Goal: Task Accomplishment & Management: Complete application form

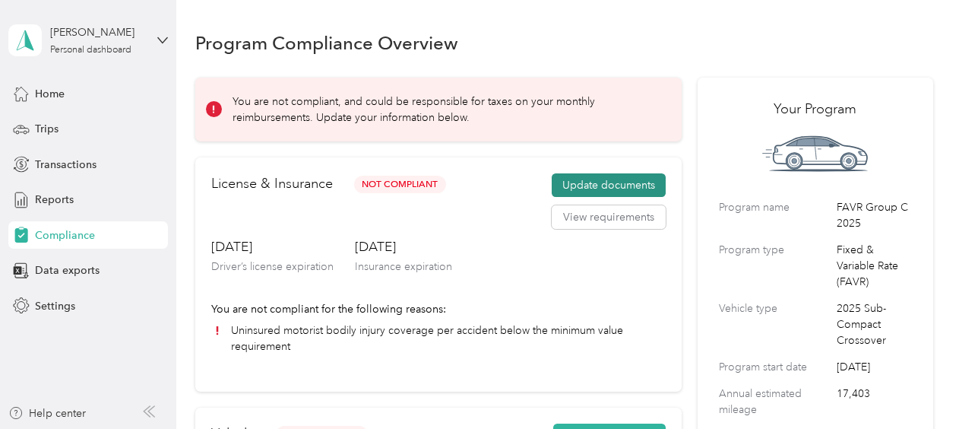
click at [612, 179] on button "Update documents" at bounding box center [609, 185] width 114 height 24
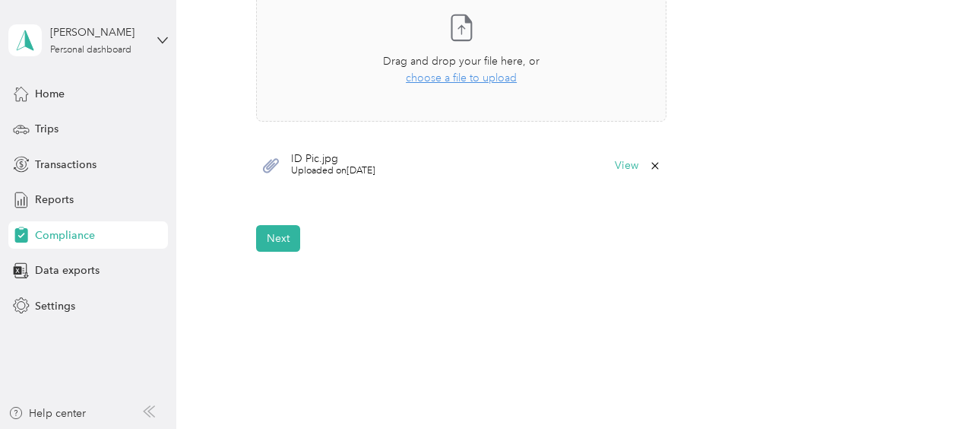
scroll to position [559, 0]
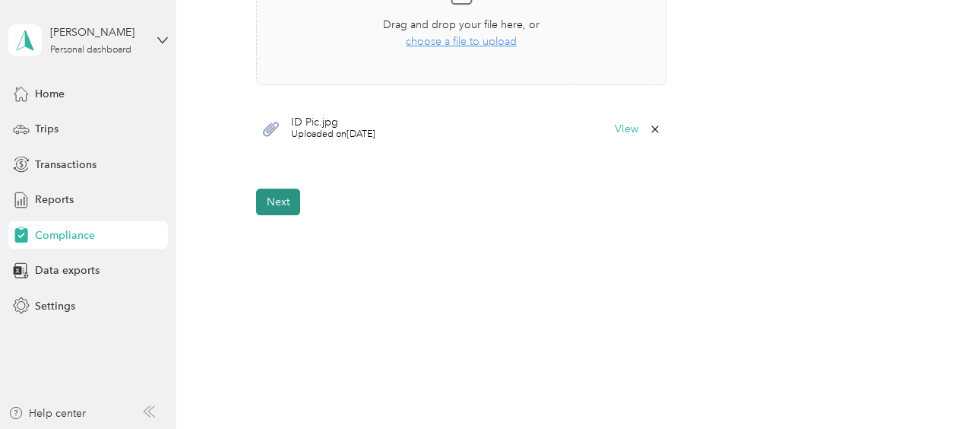
click at [268, 201] on button "Next" at bounding box center [278, 201] width 44 height 27
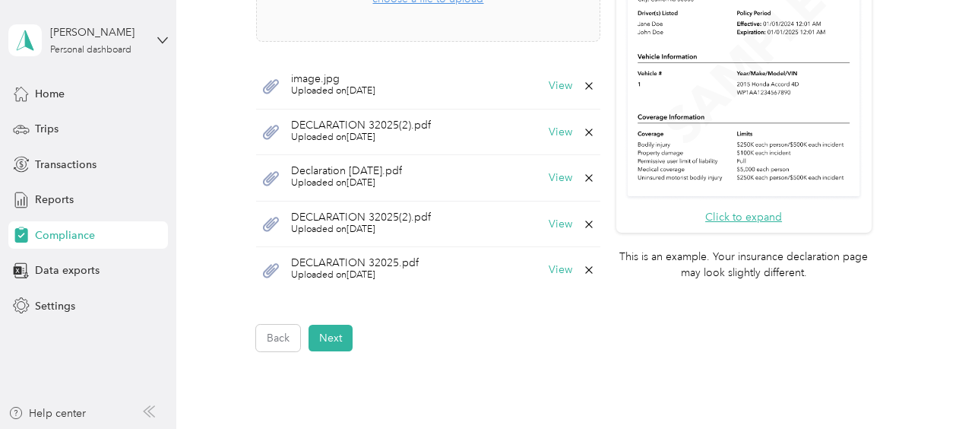
scroll to position [532, 0]
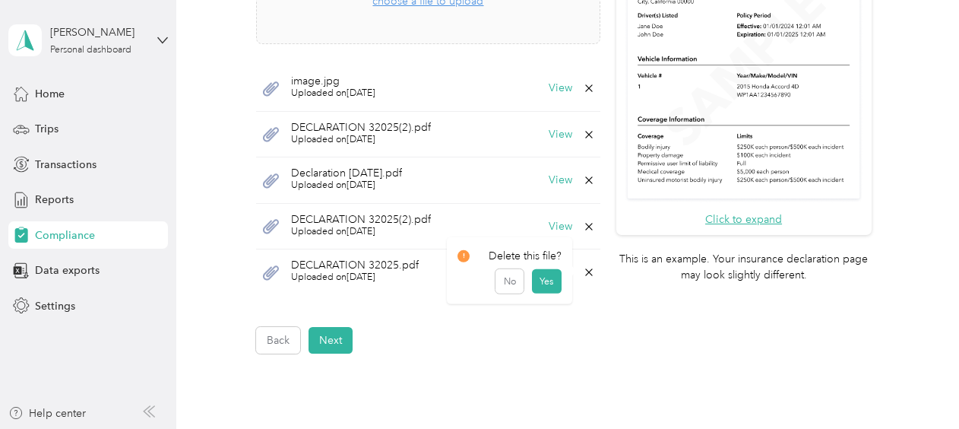
click at [584, 266] on icon at bounding box center [589, 272] width 12 height 12
click at [541, 279] on button "Yes" at bounding box center [547, 280] width 30 height 24
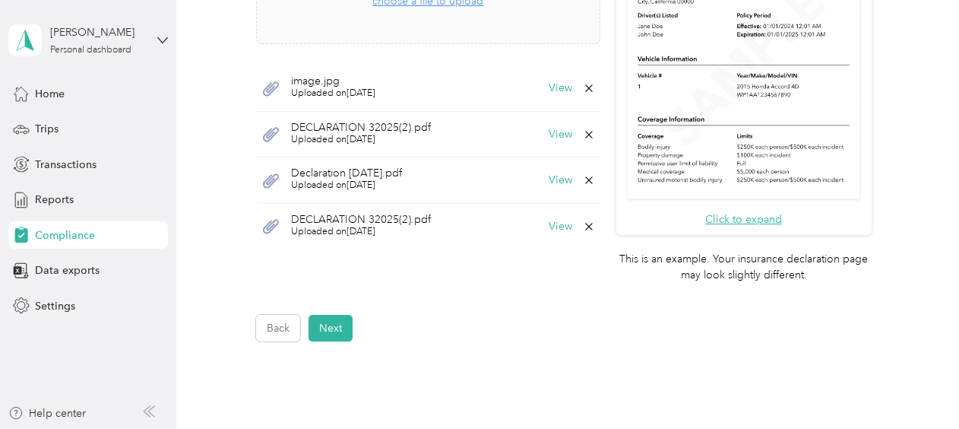
click at [583, 220] on icon at bounding box center [589, 226] width 12 height 12
click at [543, 237] on button "Yes" at bounding box center [547, 235] width 30 height 24
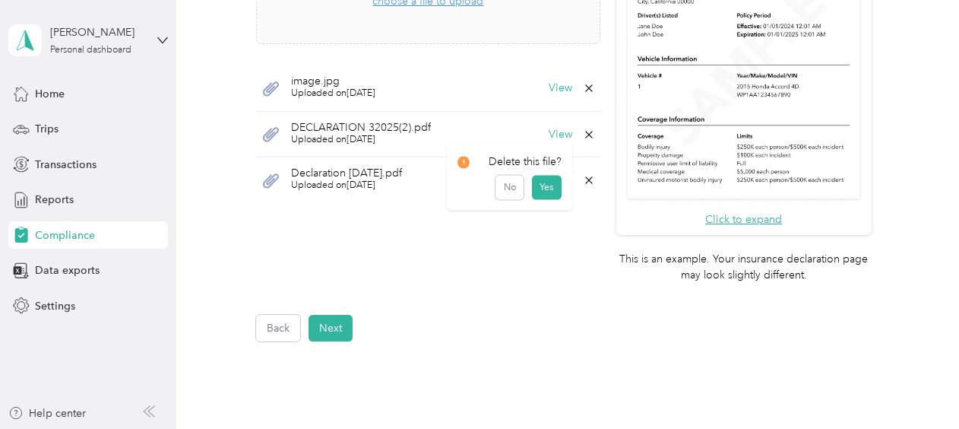
click at [585, 179] on icon at bounding box center [589, 180] width 12 height 12
click at [560, 188] on button "Yes" at bounding box center [547, 189] width 30 height 24
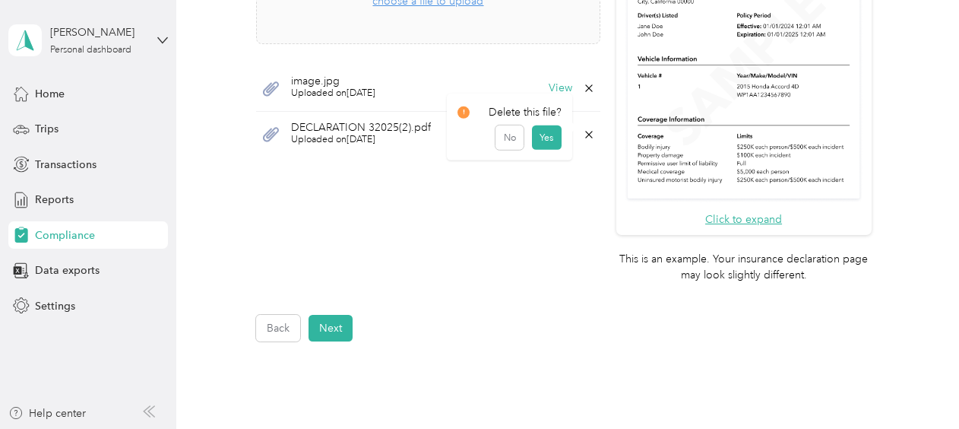
click at [583, 131] on icon at bounding box center [589, 134] width 12 height 12
click at [540, 153] on button "Yes" at bounding box center [547, 143] width 30 height 24
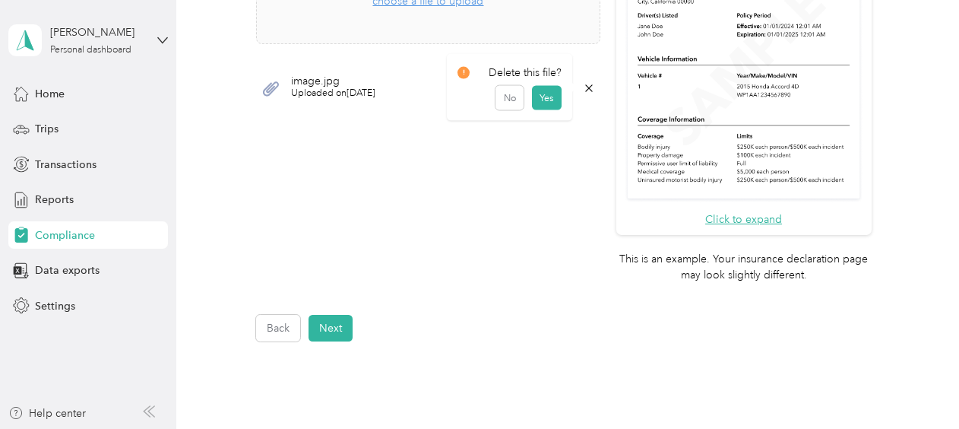
click at [585, 86] on icon at bounding box center [588, 87] width 7 height 7
click at [551, 96] on button "Yes" at bounding box center [547, 97] width 30 height 24
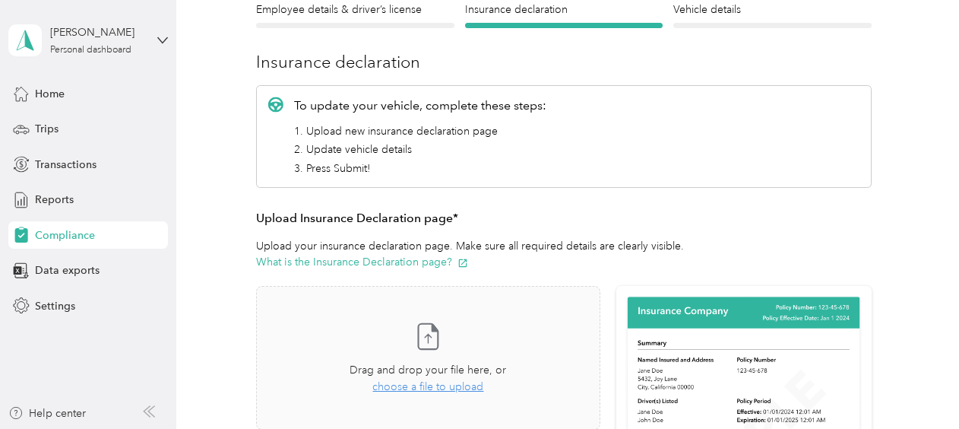
scroll to position [147, 0]
click at [345, 253] on button "What is the Insurance Declaration page?" at bounding box center [362, 261] width 212 height 16
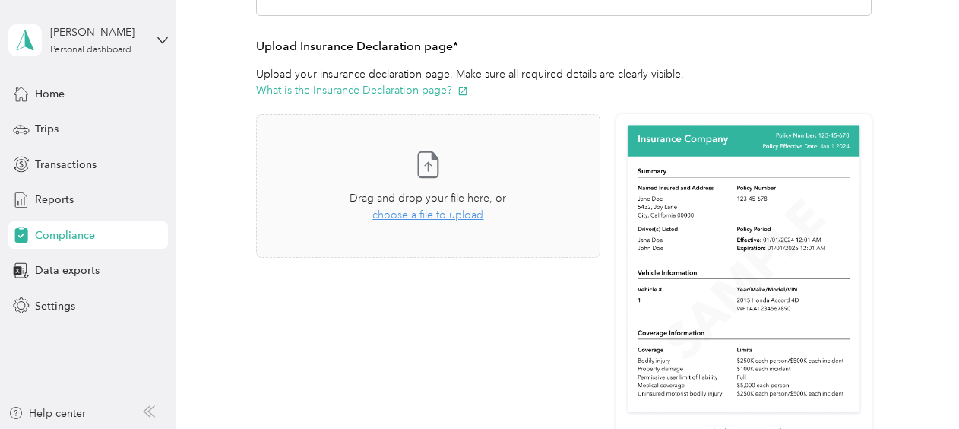
scroll to position [315, 0]
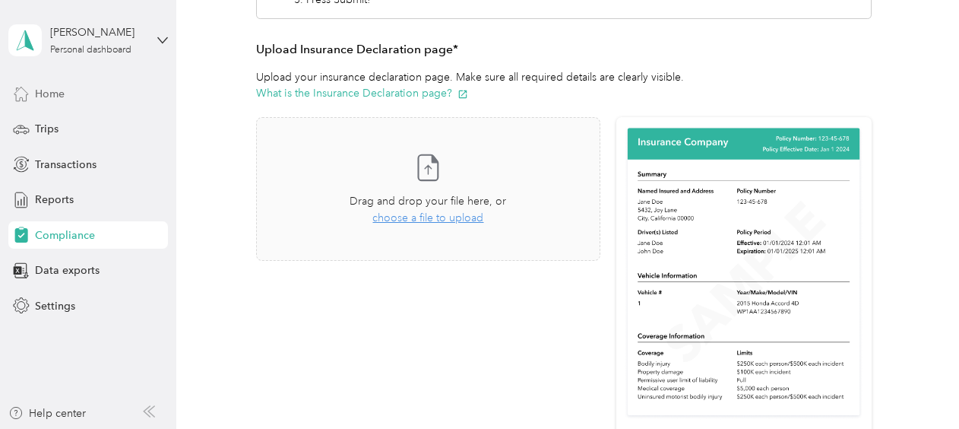
click at [46, 97] on span "Home" at bounding box center [50, 94] width 30 height 16
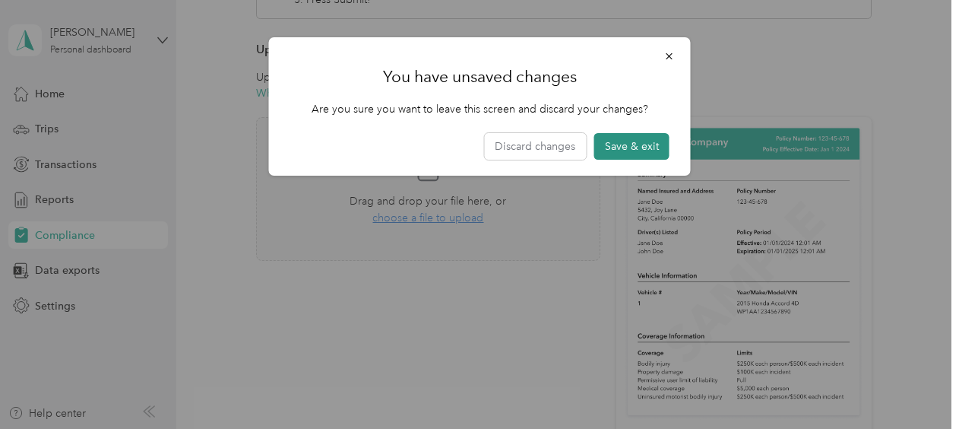
click at [628, 148] on button "Save & exit" at bounding box center [631, 146] width 75 height 27
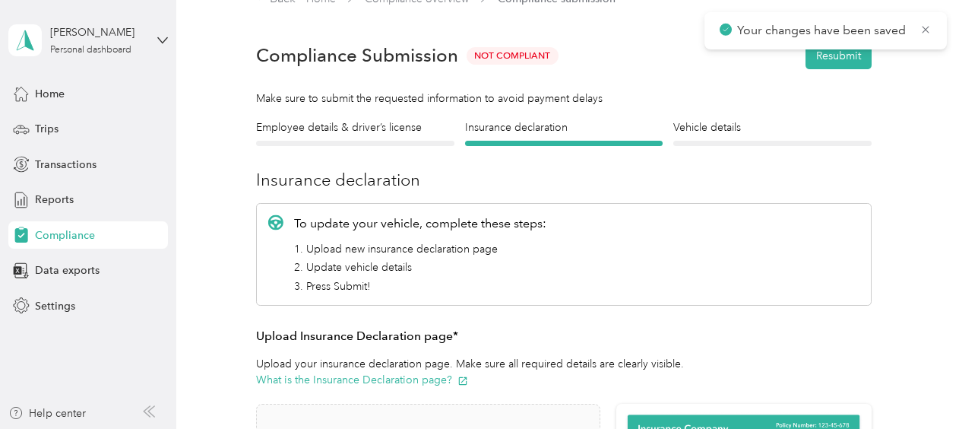
scroll to position [18, 0]
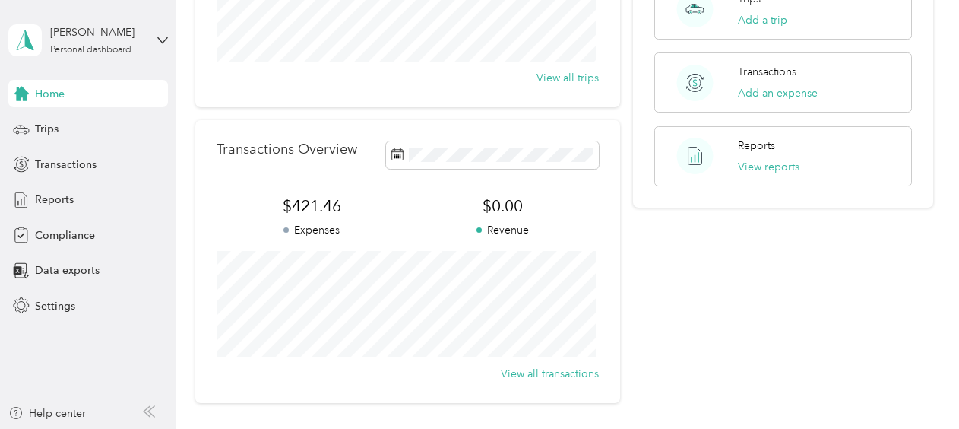
scroll to position [274, 0]
click at [59, 231] on span "Compliance" at bounding box center [65, 235] width 60 height 16
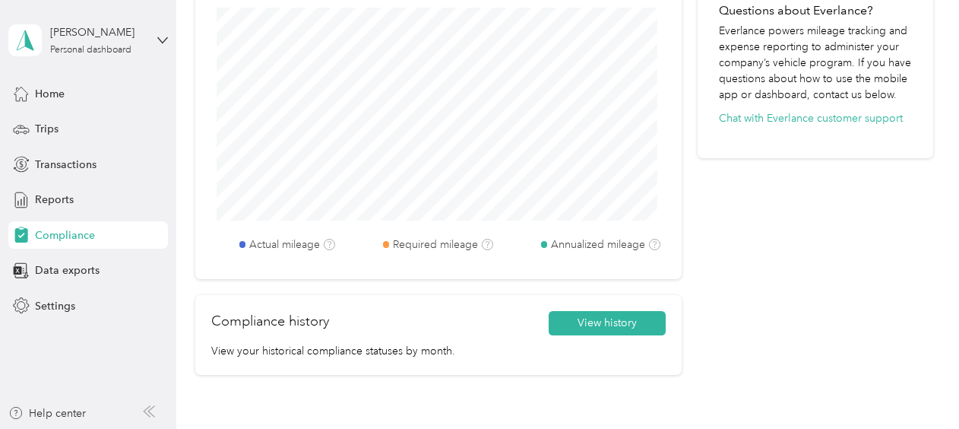
scroll to position [794, 0]
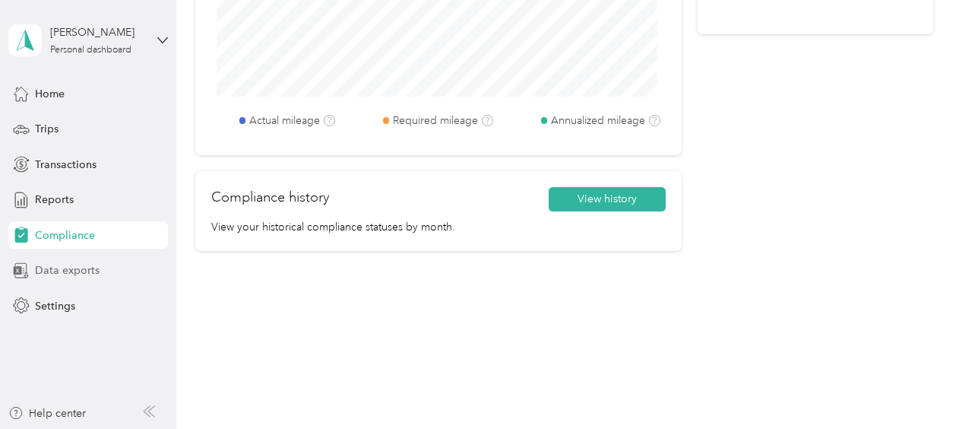
click at [67, 273] on span "Data exports" at bounding box center [67, 270] width 65 height 16
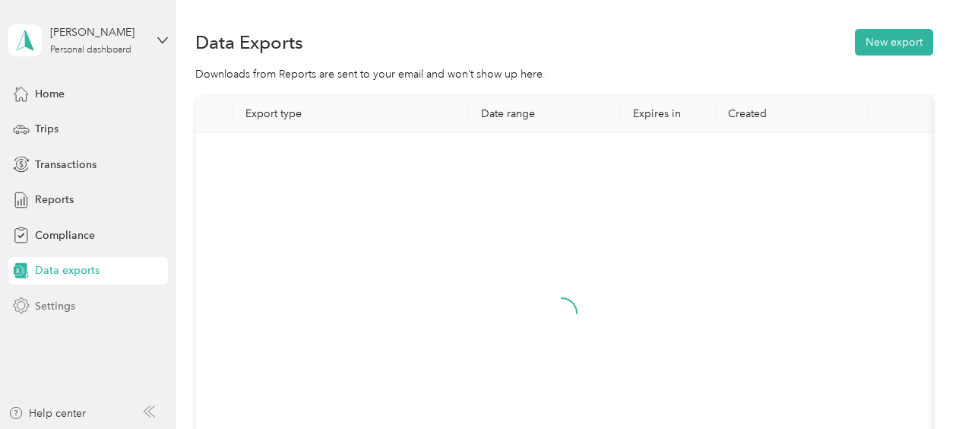
scroll to position [220, 0]
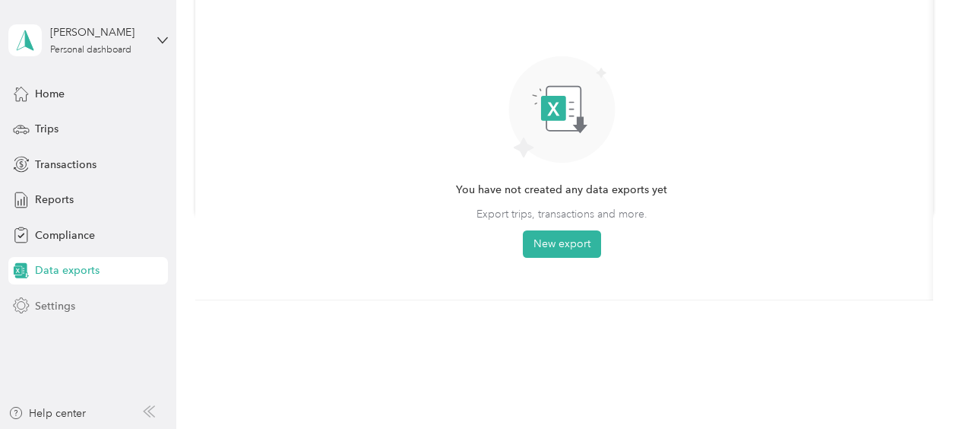
click at [48, 309] on span "Settings" at bounding box center [55, 306] width 40 height 16
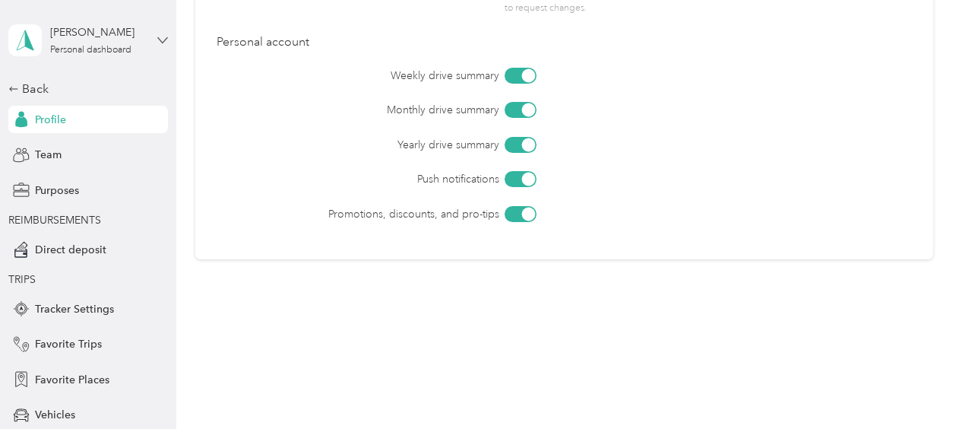
click at [157, 43] on icon at bounding box center [162, 40] width 11 height 11
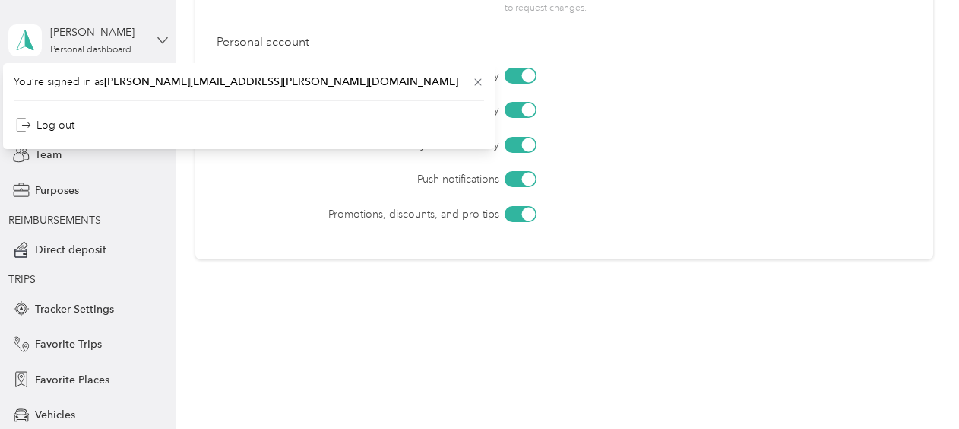
click at [157, 43] on icon at bounding box center [162, 40] width 11 height 11
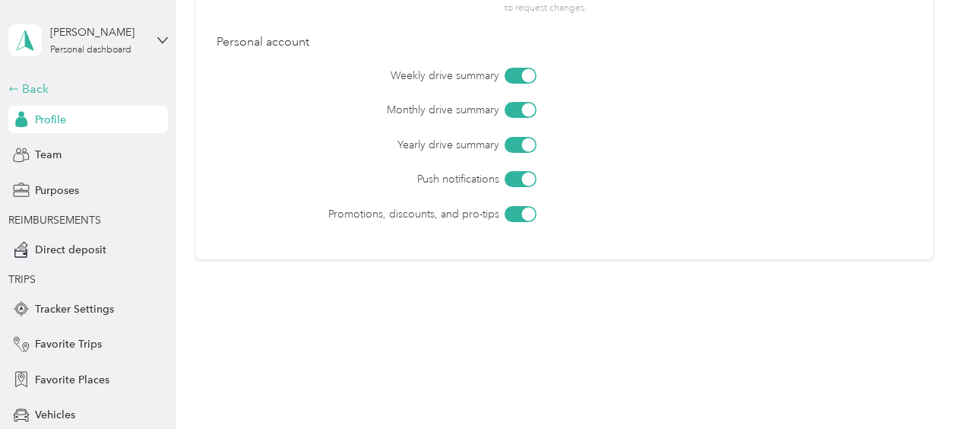
click at [12, 87] on icon at bounding box center [13, 89] width 11 height 11
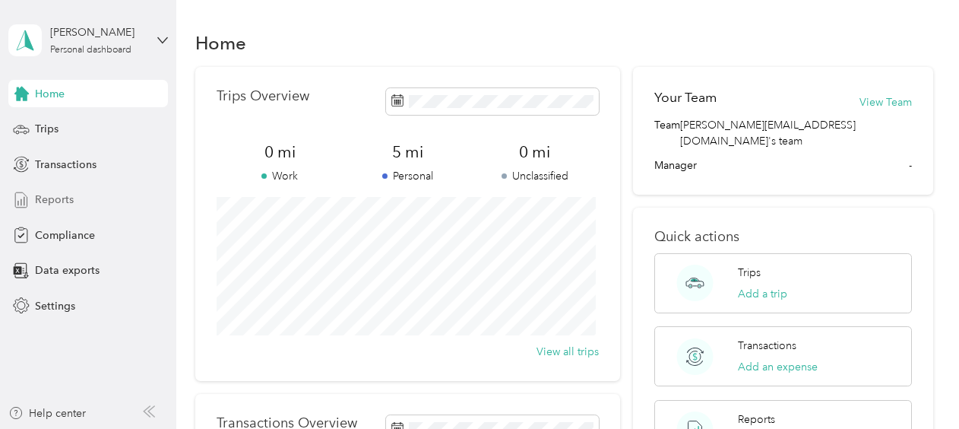
click at [49, 202] on span "Reports" at bounding box center [54, 200] width 39 height 16
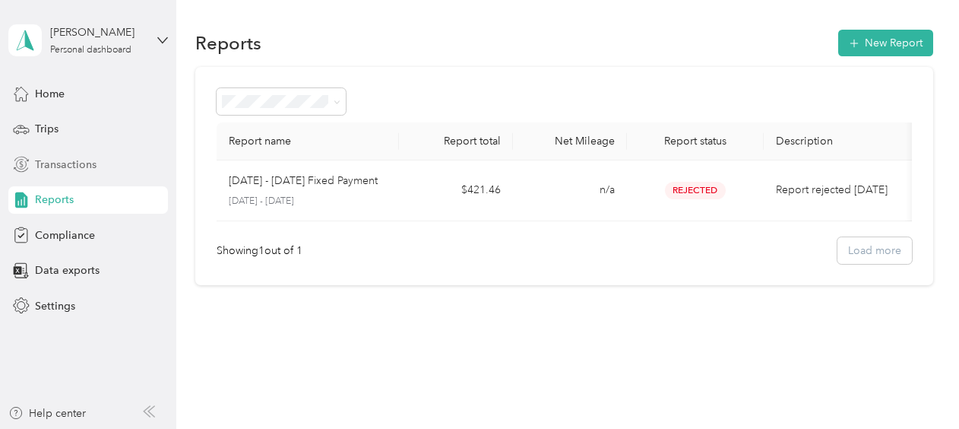
click at [68, 162] on span "Transactions" at bounding box center [66, 165] width 62 height 16
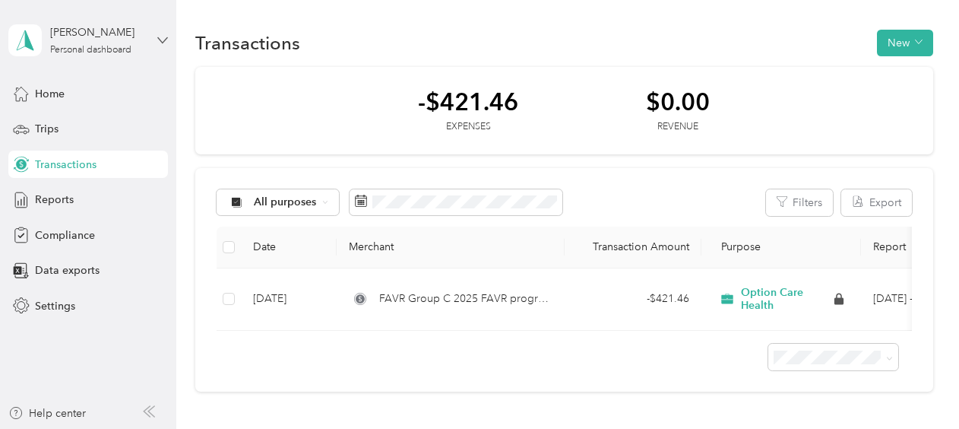
click at [162, 35] on icon at bounding box center [162, 40] width 11 height 11
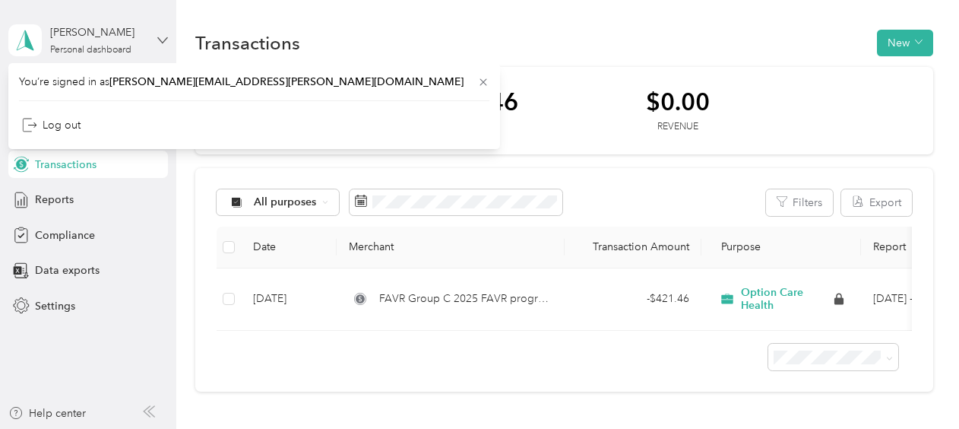
click at [162, 35] on icon at bounding box center [162, 40] width 11 height 11
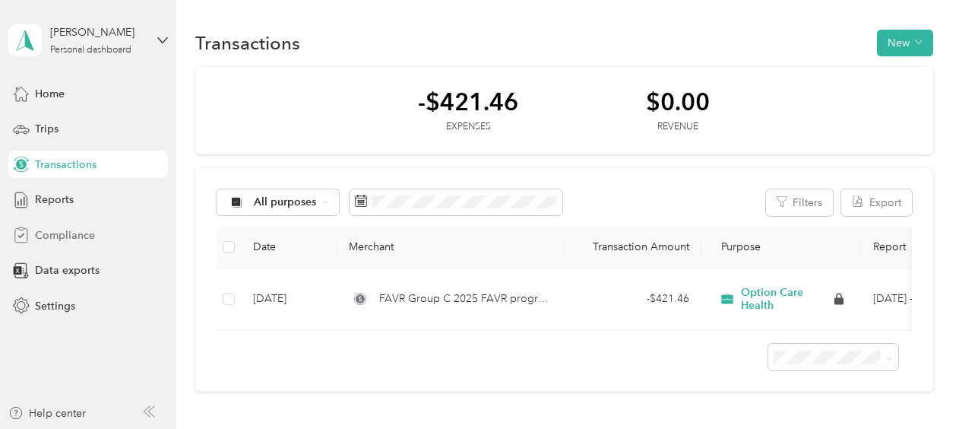
click at [64, 226] on div "Compliance" at bounding box center [88, 234] width 160 height 27
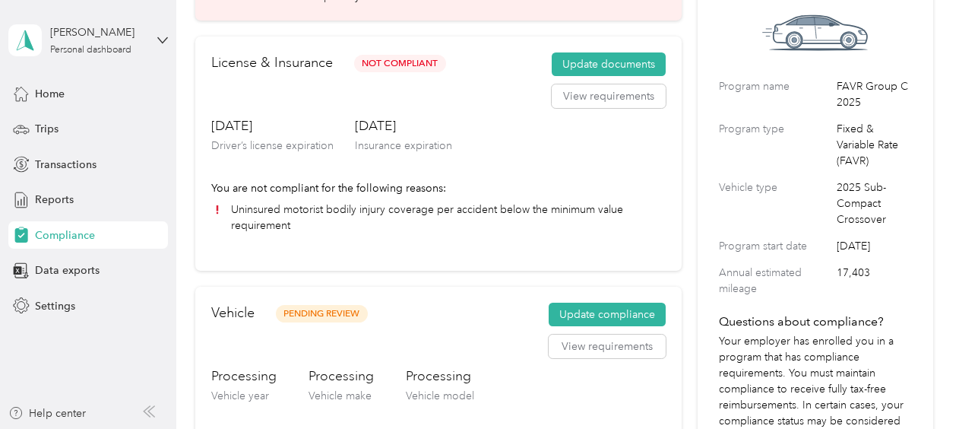
scroll to position [120, 0]
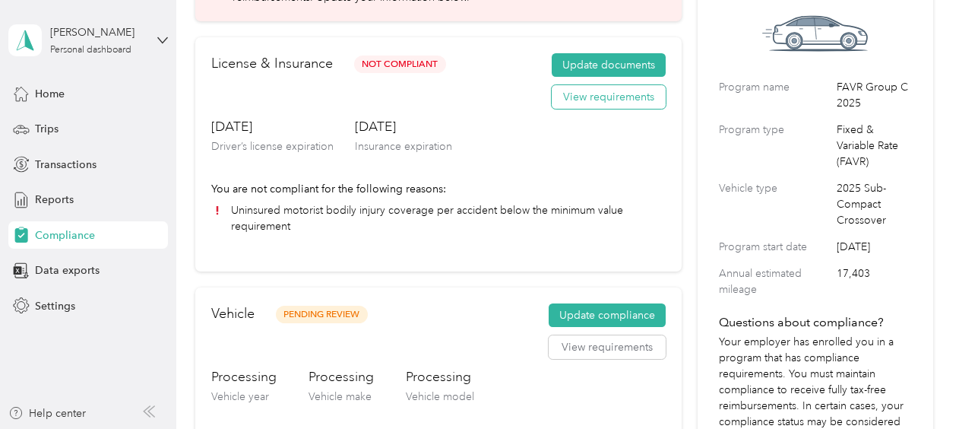
click at [616, 94] on button "View requirements" at bounding box center [609, 97] width 114 height 24
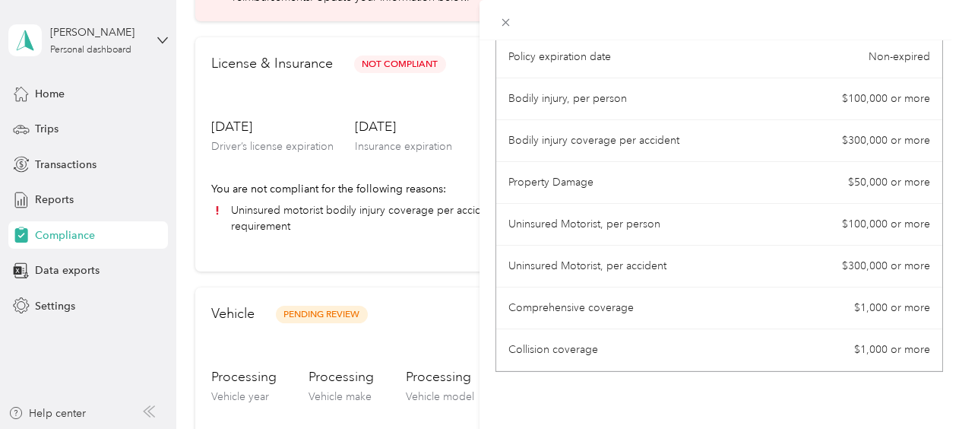
scroll to position [255, 0]
